Goal: Task Accomplishment & Management: Complete application form

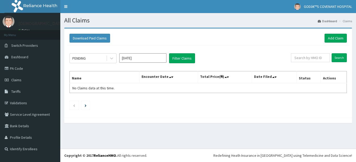
click at [223, 110] on ul at bounding box center [207, 105] width 277 height 9
click at [339, 36] on link "Add Claim" at bounding box center [335, 38] width 22 height 9
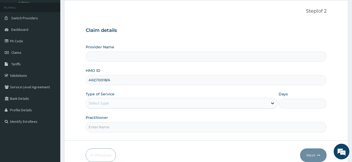
scroll to position [52, 0]
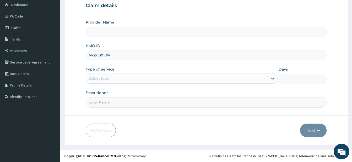
click at [199, 56] on input "ARZ/10018/A" at bounding box center [206, 55] width 241 height 10
type input "ARZ/10018/A"
click at [165, 80] on div "Select type" at bounding box center [177, 78] width 182 height 8
click at [197, 138] on form "Step 1 of 2 Claim details Provider Name HMO ID ARZ/10018/A Type of Service Sele…" at bounding box center [206, 60] width 284 height 170
click at [182, 79] on div "Select type" at bounding box center [177, 78] width 182 height 8
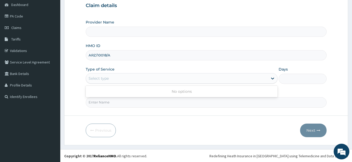
click at [124, 104] on input "Practitioner" at bounding box center [206, 102] width 241 height 10
type input "DR. DARE"
click at [132, 80] on div "Select type" at bounding box center [177, 78] width 182 height 8
click at [271, 79] on icon at bounding box center [272, 78] width 5 height 5
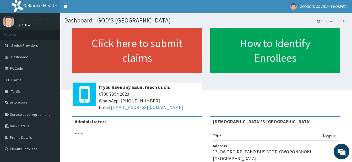
click at [16, 80] on span "Claims" at bounding box center [16, 80] width 10 height 5
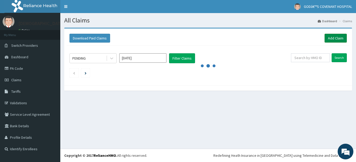
click at [337, 41] on link "Add Claim" at bounding box center [335, 38] width 22 height 9
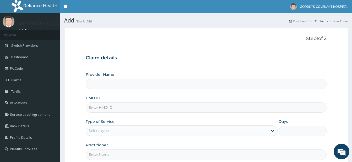
click at [106, 113] on input "HMO ID" at bounding box center [206, 108] width 241 height 10
type input "[DEMOGRAPHIC_DATA]’S [GEOGRAPHIC_DATA]"
type input "ARZ/10018/A"
click at [114, 128] on div "Select type" at bounding box center [177, 131] width 182 height 8
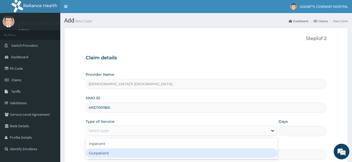
drag, startPoint x: 109, startPoint y: 151, endPoint x: 131, endPoint y: 155, distance: 21.5
click at [110, 153] on div "Outpatient" at bounding box center [182, 153] width 192 height 9
type input "1"
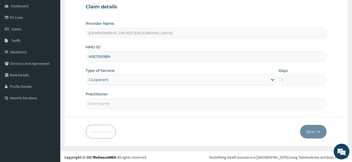
scroll to position [53, 0]
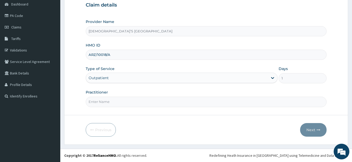
click at [129, 104] on input "Practitioner" at bounding box center [206, 102] width 241 height 10
type input "DR. DARE"
click at [315, 129] on button "Next" at bounding box center [313, 130] width 26 height 14
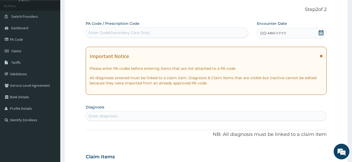
scroll to position [1, 0]
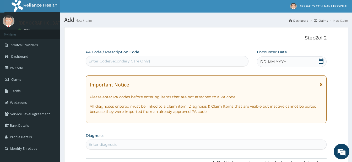
click at [127, 62] on div "Enter Code(Secondary Care Only)" at bounding box center [119, 61] width 62 height 5
paste input "PA/D738C0"
type input "PA/D738C0"
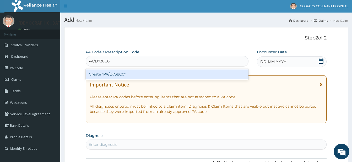
click at [136, 75] on div "Create "PA/D738C0"" at bounding box center [167, 74] width 163 height 9
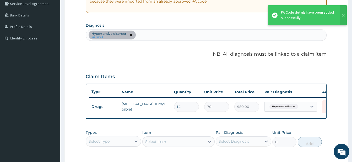
scroll to position [139, 0]
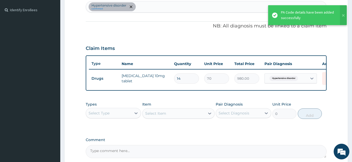
drag, startPoint x: 125, startPoint y: 117, endPoint x: 123, endPoint y: 124, distance: 7.3
click at [124, 118] on div "Select Type" at bounding box center [108, 113] width 45 height 8
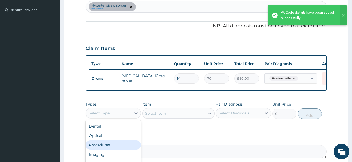
click at [115, 147] on div "Procedures" at bounding box center [113, 145] width 55 height 9
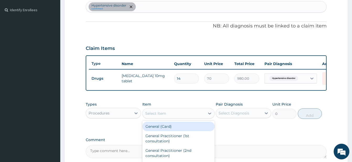
click at [195, 118] on div "Select Item" at bounding box center [173, 113] width 62 height 8
type input "GP"
click at [196, 130] on div "GP CONSULTATION" at bounding box center [178, 126] width 72 height 9
type input "3500"
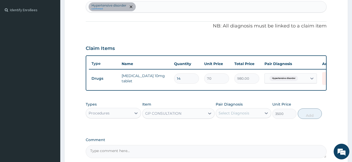
click at [241, 116] on div "Select Diagnosis" at bounding box center [233, 113] width 31 height 5
click at [219, 128] on input "checkbox" at bounding box center [220, 126] width 3 height 3
checkbox input "true"
click at [308, 119] on button "Add" at bounding box center [309, 114] width 24 height 10
type input "0"
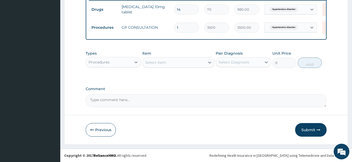
scroll to position [212, 0]
click at [311, 129] on button "Submit" at bounding box center [310, 130] width 31 height 14
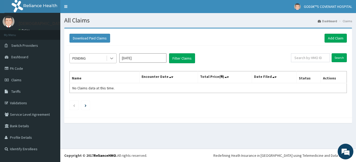
click at [111, 59] on icon at bounding box center [111, 58] width 5 height 5
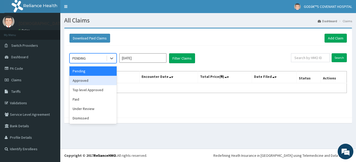
click at [105, 80] on div "Approved" at bounding box center [92, 80] width 47 height 9
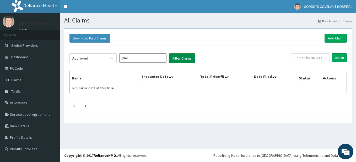
click at [176, 62] on button "Filter Claims" at bounding box center [182, 58] width 26 height 10
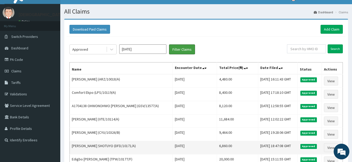
scroll to position [3, 0]
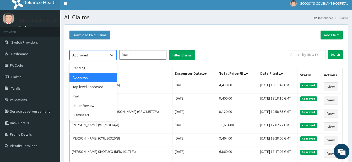
click at [111, 54] on icon at bounding box center [111, 55] width 5 height 5
click at [97, 88] on div "Top level Approved" at bounding box center [92, 86] width 47 height 9
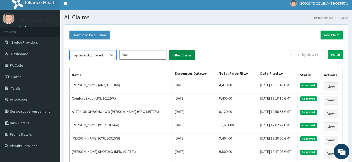
click at [190, 56] on button "Filter Claims" at bounding box center [182, 55] width 26 height 10
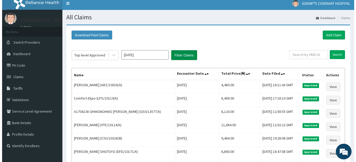
scroll to position [0, 0]
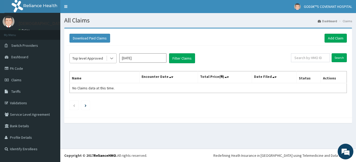
click at [113, 61] on div at bounding box center [111, 58] width 9 height 9
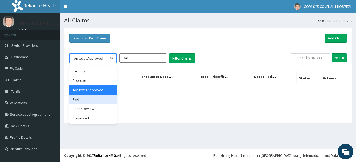
click at [96, 100] on div "Paid" at bounding box center [92, 99] width 47 height 9
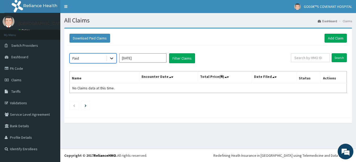
click at [111, 60] on icon at bounding box center [111, 58] width 5 height 5
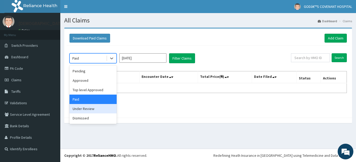
click at [98, 110] on div "Under Review" at bounding box center [92, 108] width 47 height 9
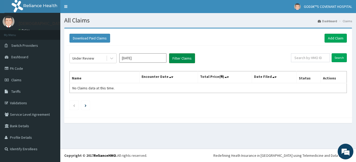
click at [189, 60] on button "Filter Claims" at bounding box center [182, 58] width 26 height 10
click at [110, 60] on icon at bounding box center [111, 58] width 5 height 5
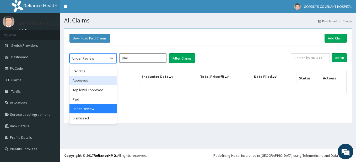
click at [96, 79] on div "Approved" at bounding box center [92, 80] width 47 height 9
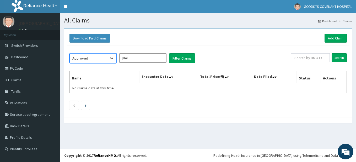
click at [110, 59] on icon at bounding box center [111, 58] width 5 height 5
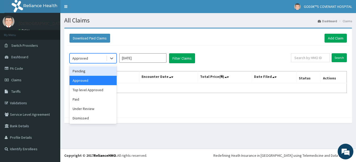
click at [95, 75] on div "Pending" at bounding box center [92, 71] width 47 height 9
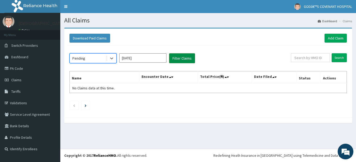
click at [179, 63] on button "Filter Claims" at bounding box center [182, 58] width 26 height 10
